Goal: Task Accomplishment & Management: Use online tool/utility

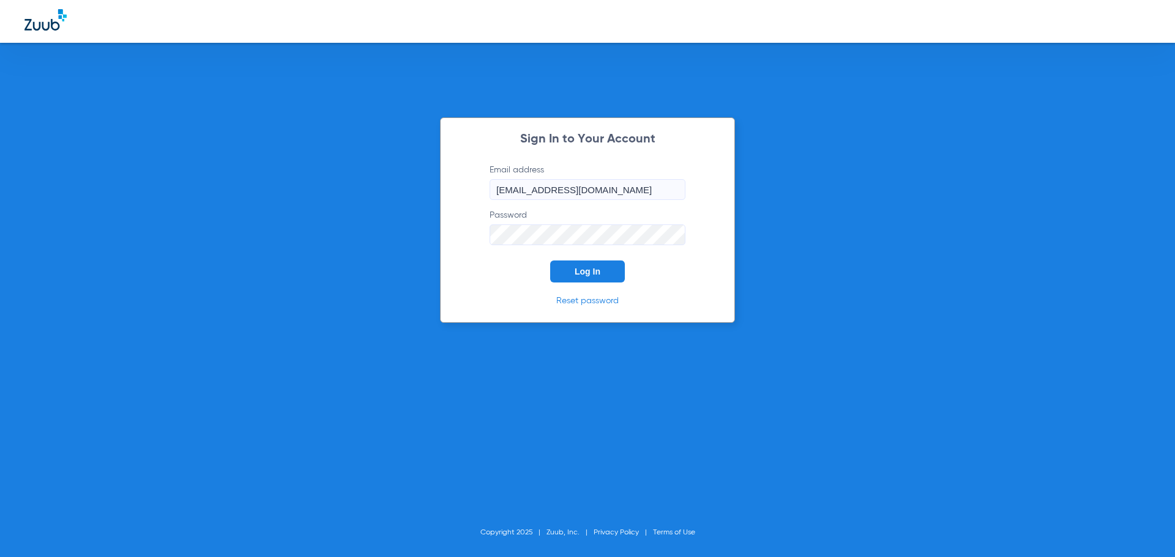
click at [590, 272] on span "Log In" at bounding box center [587, 272] width 26 height 10
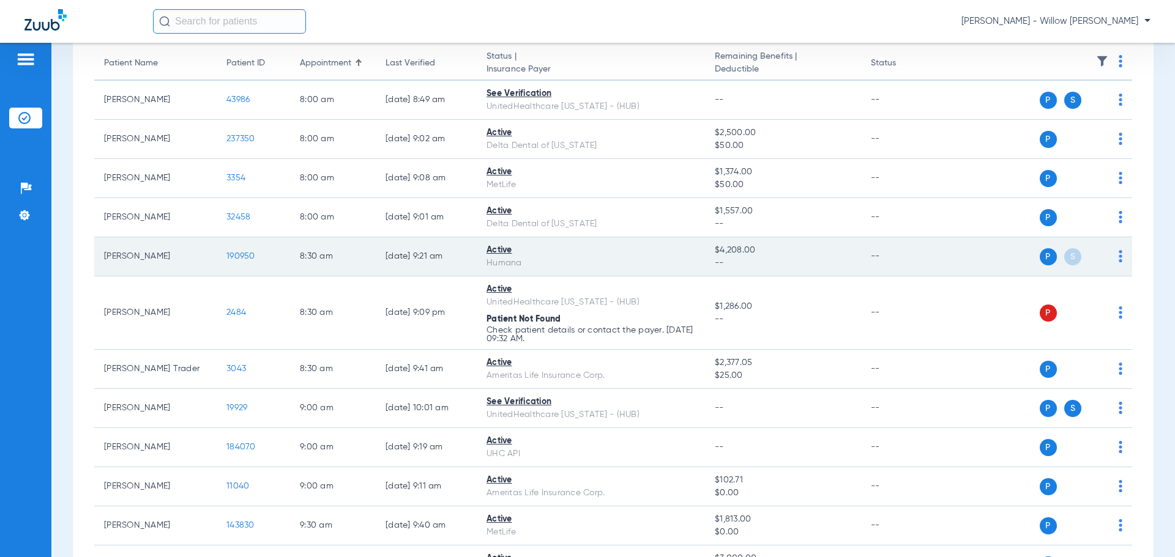
scroll to position [184, 0]
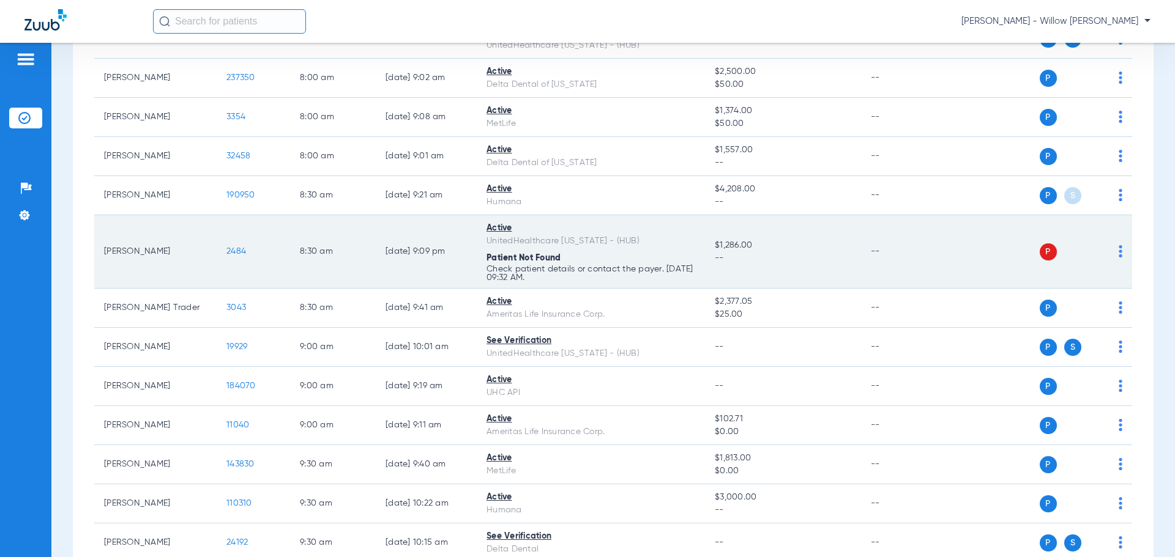
click at [507, 270] on p "Check patient details or contact the payer. [DATE] 09:32 AM." at bounding box center [590, 273] width 209 height 17
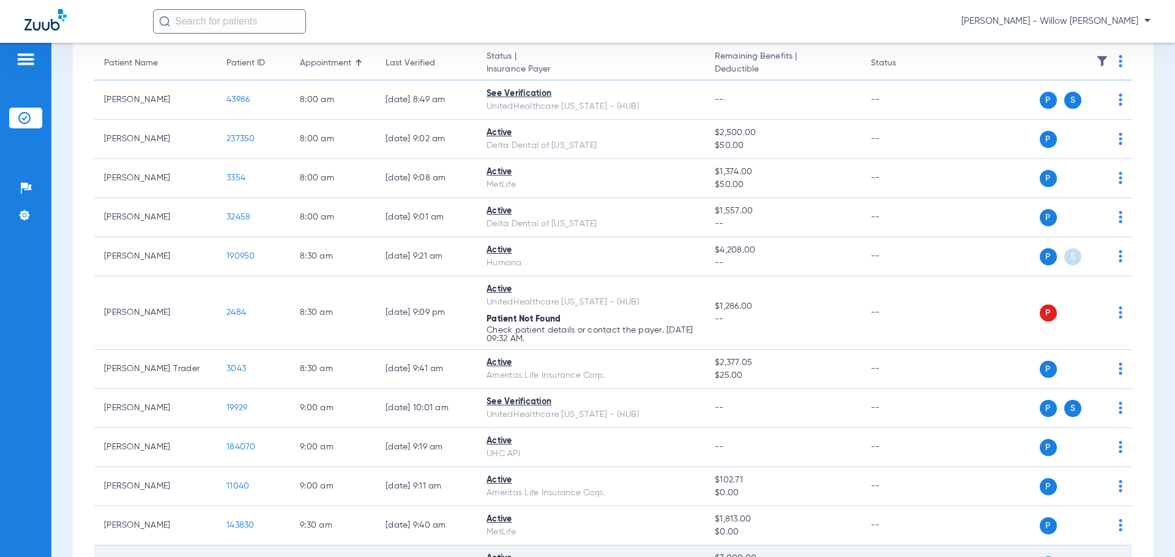
scroll to position [0, 0]
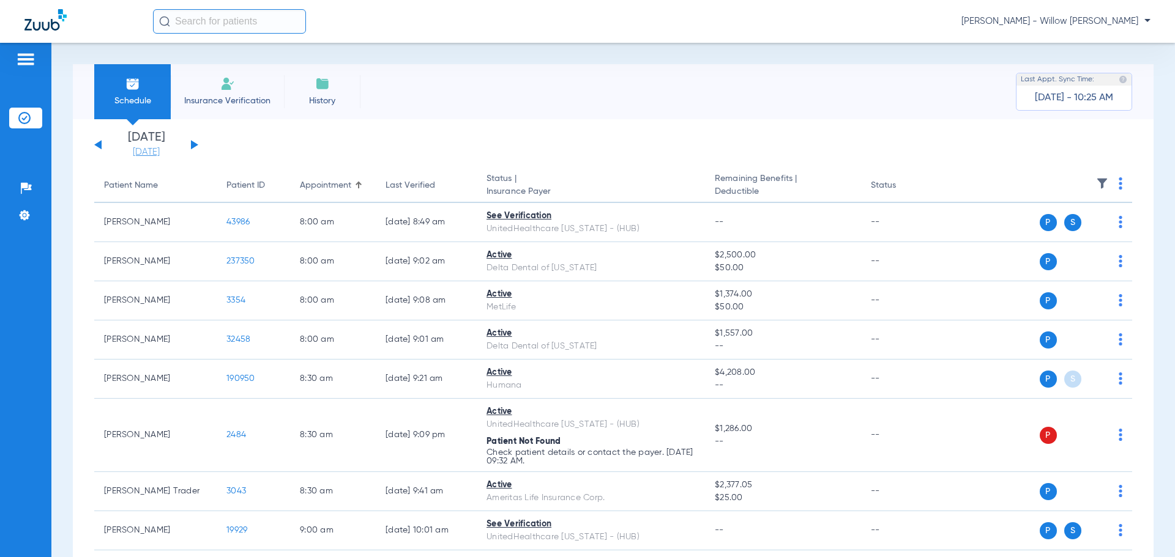
click at [146, 149] on link "[DATE]" at bounding box center [146, 152] width 73 height 12
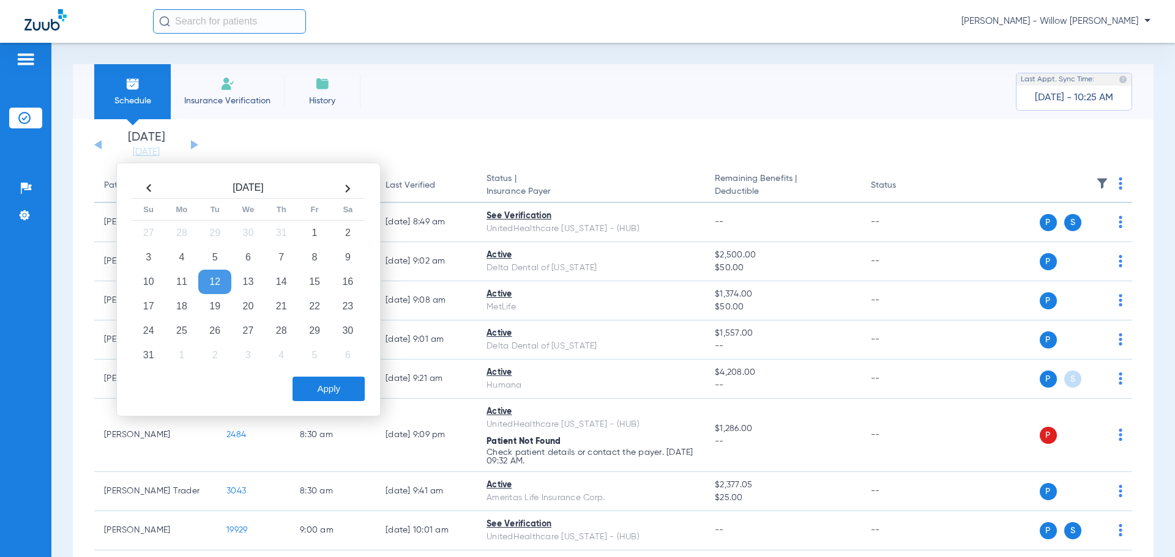
click at [218, 281] on td "12" at bounding box center [214, 282] width 33 height 24
click at [324, 389] on button "Apply" at bounding box center [328, 389] width 72 height 24
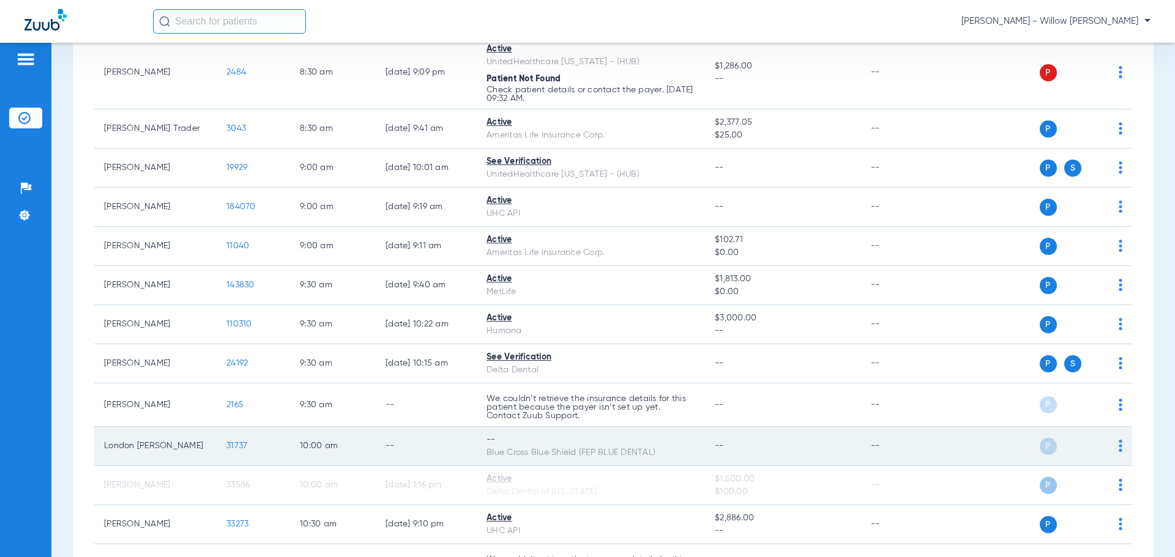
scroll to position [428, 0]
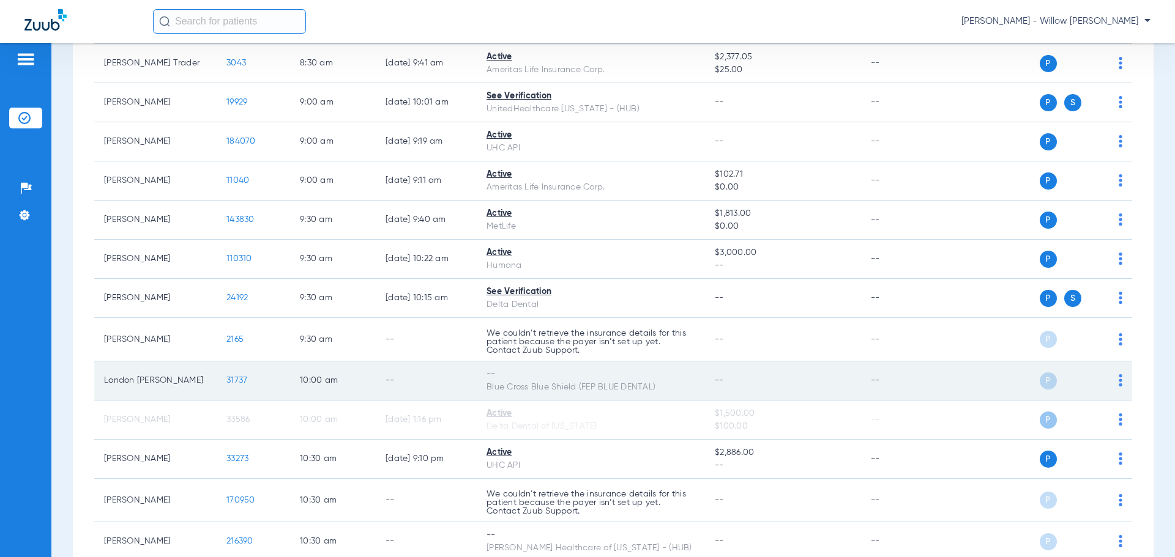
click at [1114, 382] on td "P S" at bounding box center [1037, 381] width 189 height 39
click at [1112, 374] on div "P S" at bounding box center [1032, 381] width 179 height 17
click at [1107, 381] on div "P S" at bounding box center [1032, 381] width 179 height 17
click at [1118, 384] on img at bounding box center [1120, 380] width 4 height 12
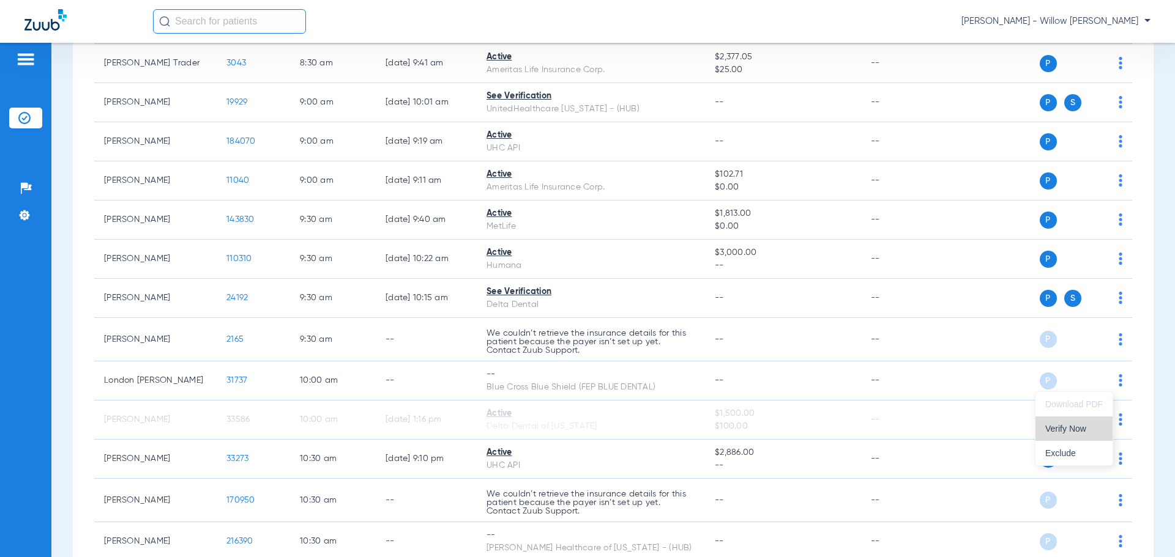
click at [1078, 428] on span "Verify Now" at bounding box center [1074, 429] width 58 height 9
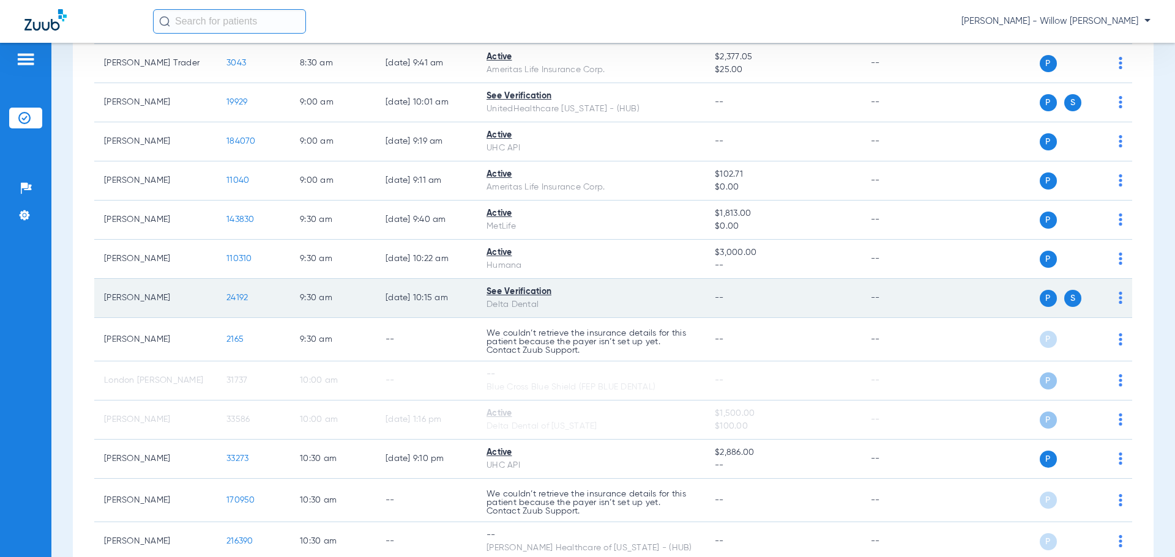
click at [508, 293] on div "See Verification" at bounding box center [590, 292] width 209 height 13
click at [241, 297] on span "24192" at bounding box center [236, 298] width 21 height 9
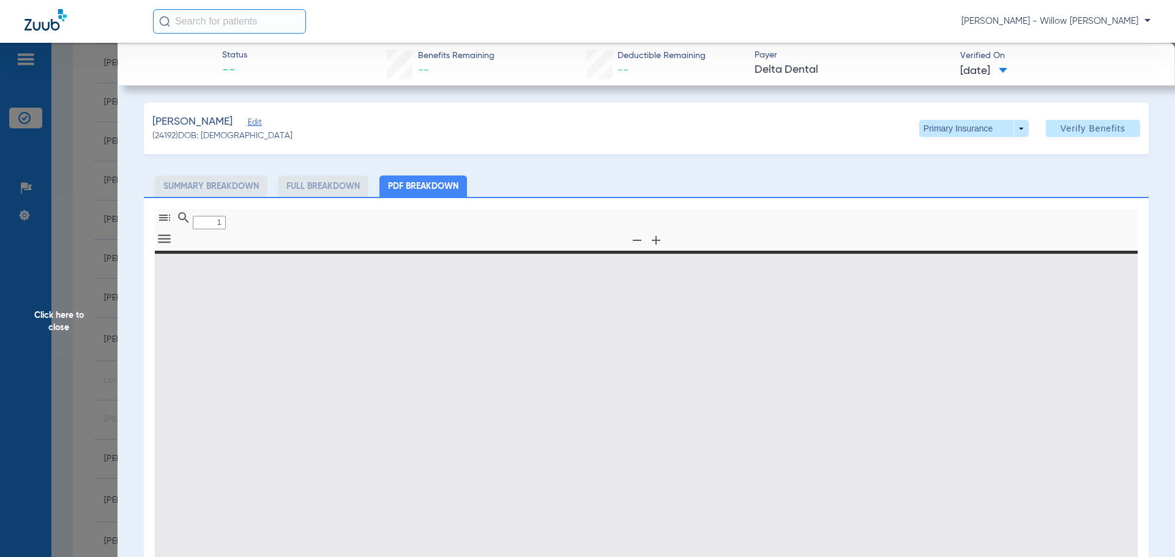
type input "0"
select select "page-width"
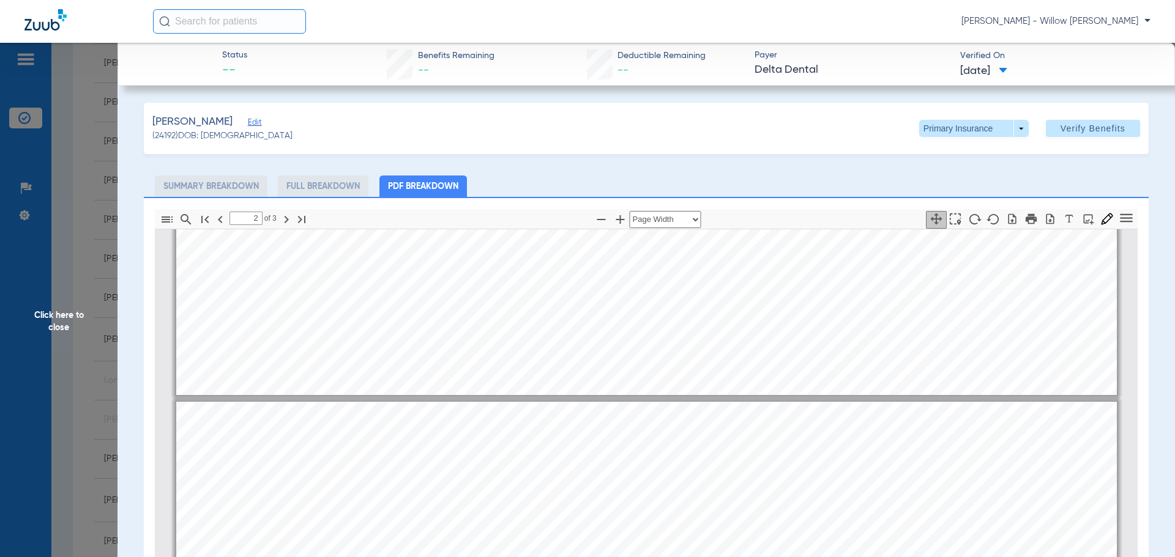
type input "1"
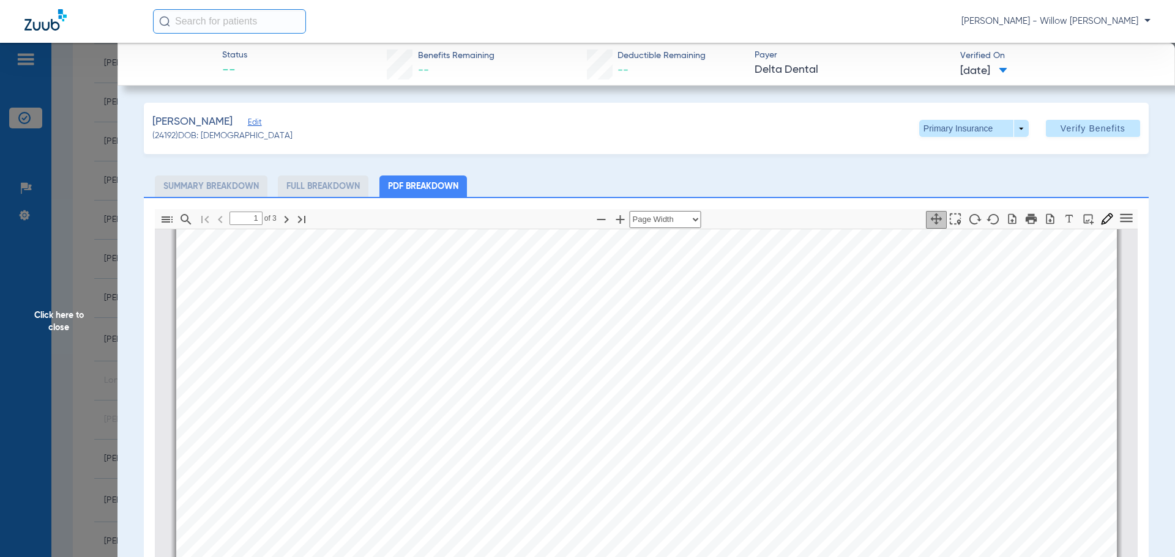
scroll to position [0, 0]
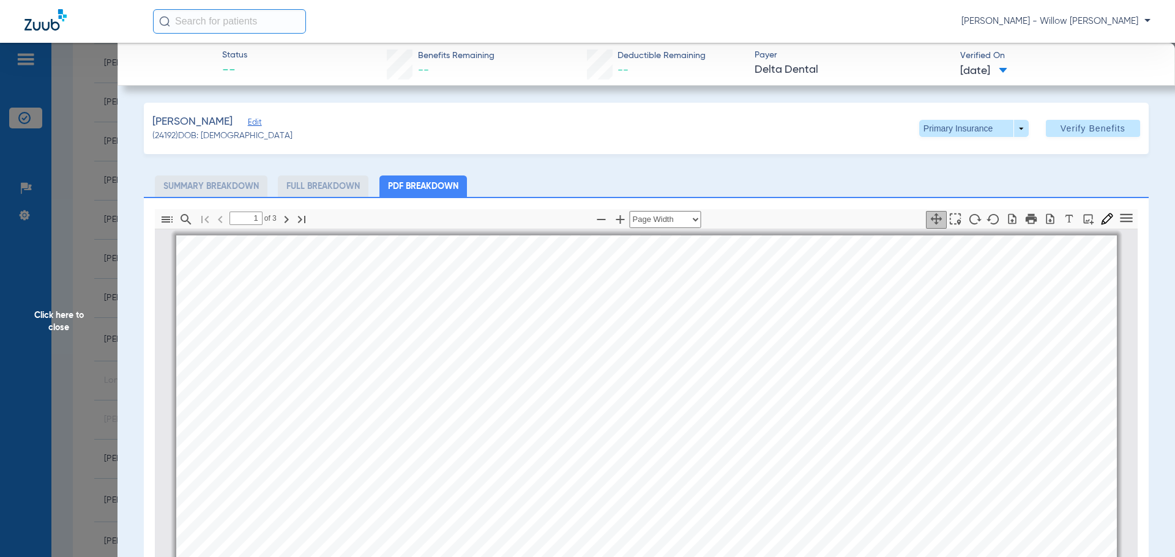
click at [215, 187] on li "Summary Breakdown" at bounding box center [211, 186] width 113 height 21
click at [59, 329] on span "Click here to close" at bounding box center [58, 321] width 117 height 557
